Goal: Find specific page/section: Find specific page/section

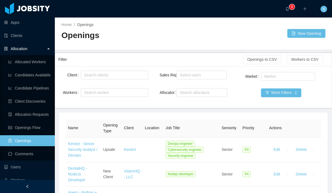
scroll to position [0, 0]
click at [101, 94] on div "Search worker" at bounding box center [112, 92] width 56 height 5
type input "**********"
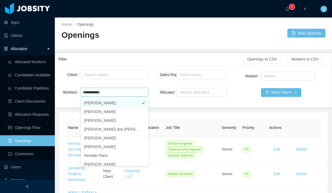
click at [106, 104] on li "[PERSON_NAME]" at bounding box center [114, 103] width 67 height 9
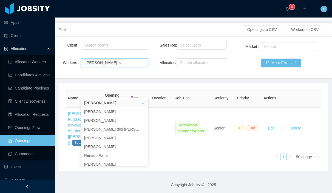
scroll to position [37, 0]
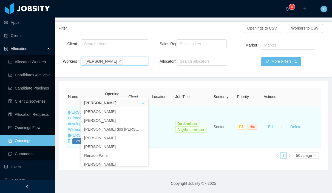
click at [193, 144] on td "Go developer Angular developer" at bounding box center [192, 127] width 38 height 42
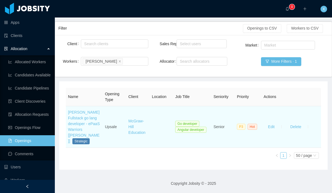
click at [73, 115] on td "[PERSON_NAME] Fullstack go lang developer - ePaaS Warriors [[PERSON_NAME]] Stra…" at bounding box center [84, 127] width 37 height 42
click at [77, 116] on link "[PERSON_NAME] Fullstack go lang developer - ePaaS Warriors [[PERSON_NAME]]" at bounding box center [84, 126] width 32 height 33
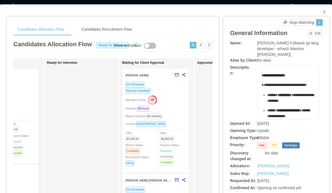
scroll to position [0, 127]
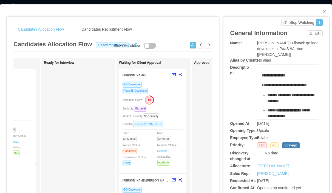
click at [161, 88] on div "ReactJS Developer" at bounding box center [153, 91] width 60 height 6
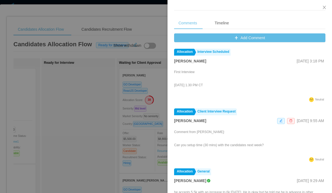
scroll to position [18, 0]
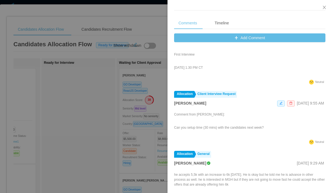
click at [97, 97] on div at bounding box center [166, 96] width 332 height 193
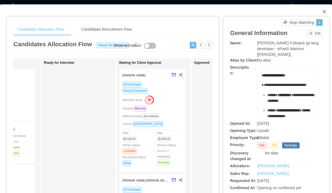
click at [324, 11] on icon "icon: close" at bounding box center [324, 12] width 4 height 4
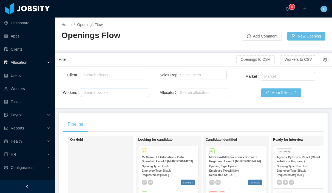
click at [105, 91] on div "Search worker" at bounding box center [112, 92] width 56 height 5
type input "**********"
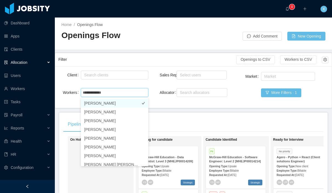
click at [118, 104] on li "Gabriel Costa" at bounding box center [114, 103] width 67 height 9
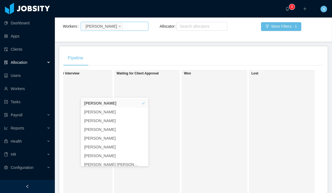
scroll to position [0, 211]
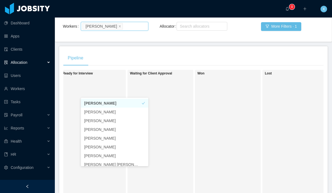
click at [111, 106] on li "Gabriel Costa" at bounding box center [114, 103] width 67 height 9
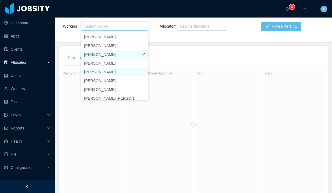
scroll to position [3, 0]
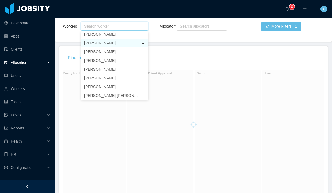
click at [120, 41] on li "GABRIEL COSTA" at bounding box center [114, 43] width 67 height 9
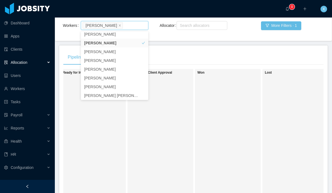
scroll to position [67, 0]
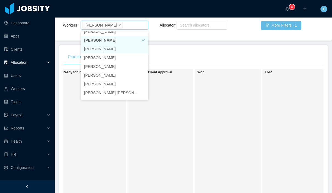
click at [112, 49] on li "Gabriel Costa" at bounding box center [114, 49] width 67 height 9
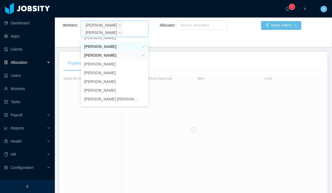
scroll to position [6, 0]
